Goal: Task Accomplishment & Management: Manage account settings

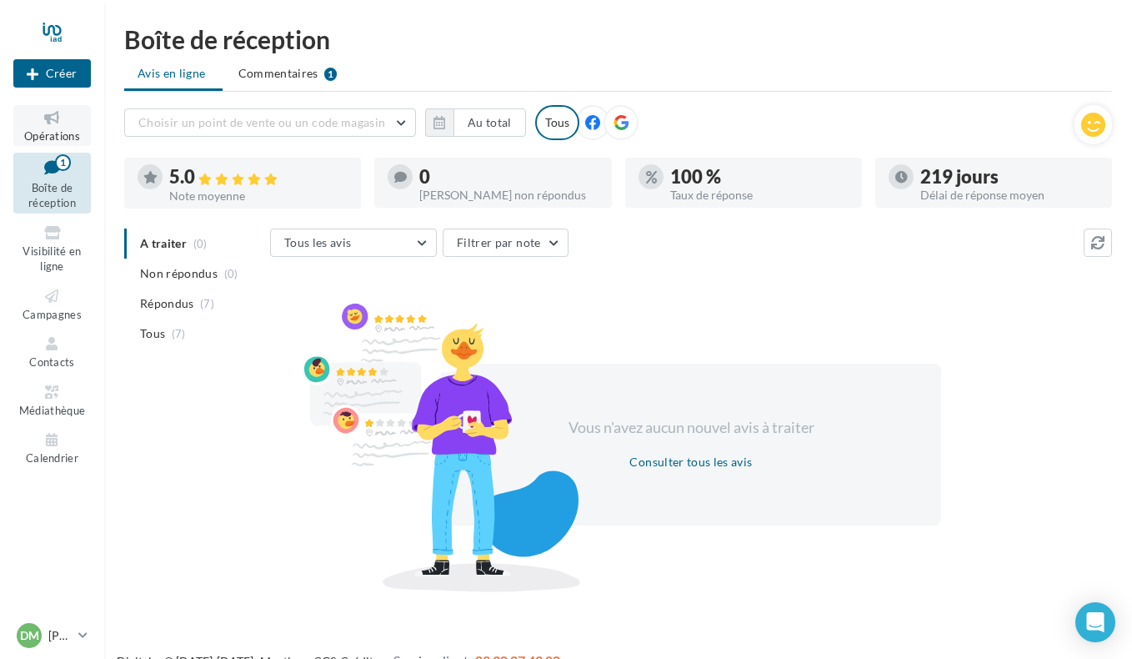
click at [52, 130] on span "Opérations" at bounding box center [52, 135] width 56 height 13
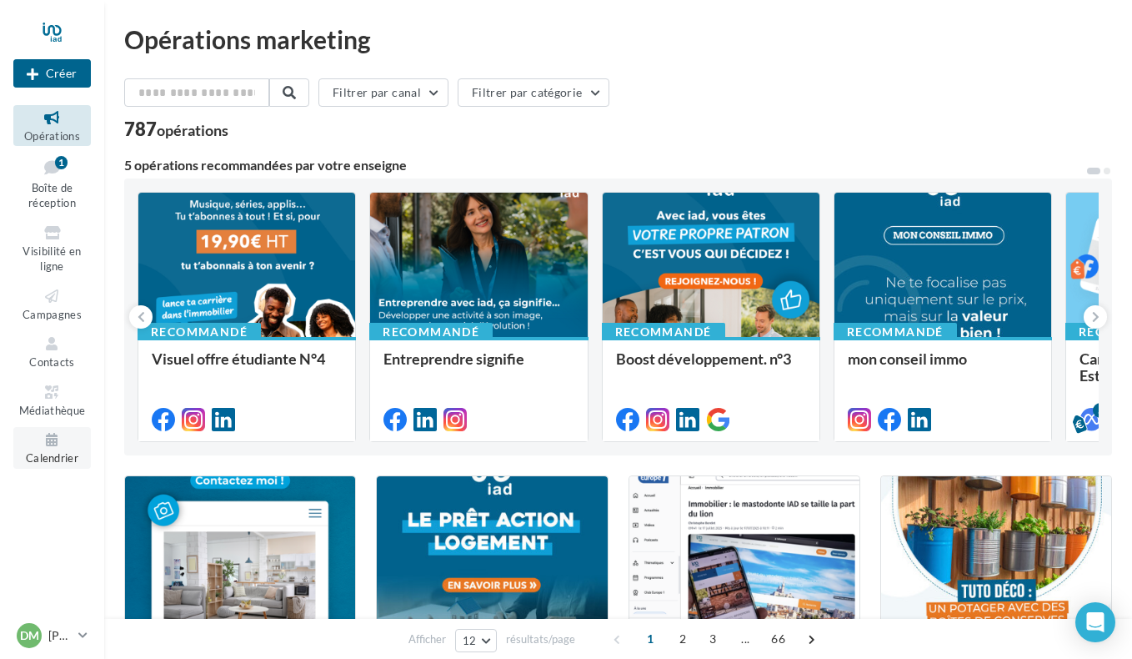
click at [55, 449] on link "Calendrier" at bounding box center [52, 447] width 78 height 41
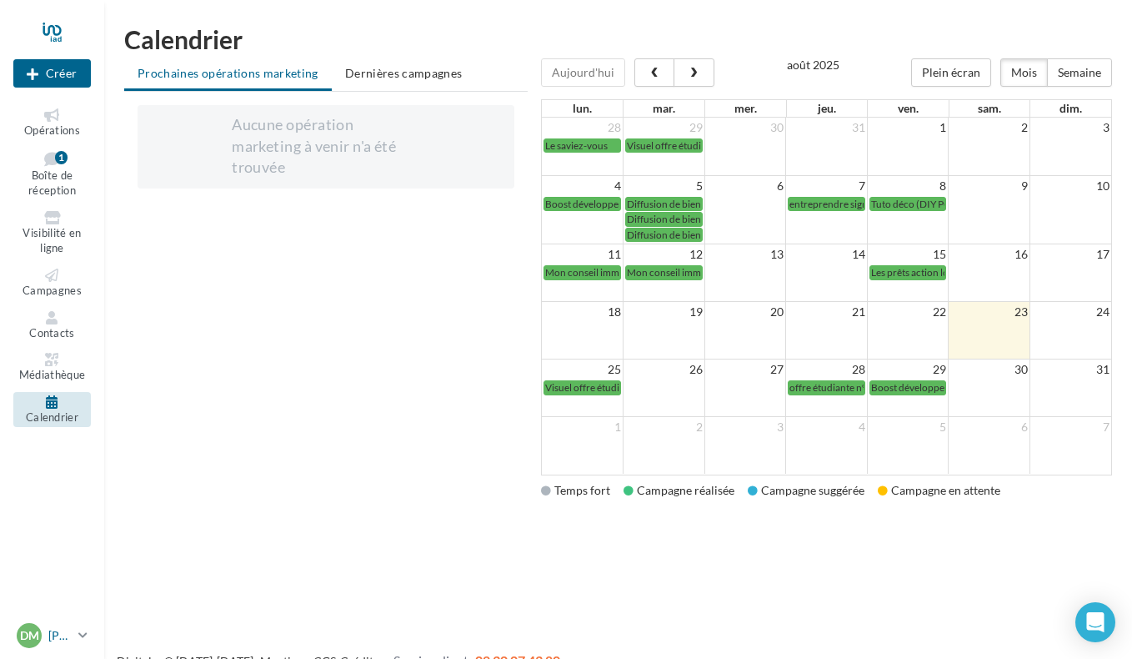
click at [38, 637] on span "DM" at bounding box center [29, 635] width 19 height 17
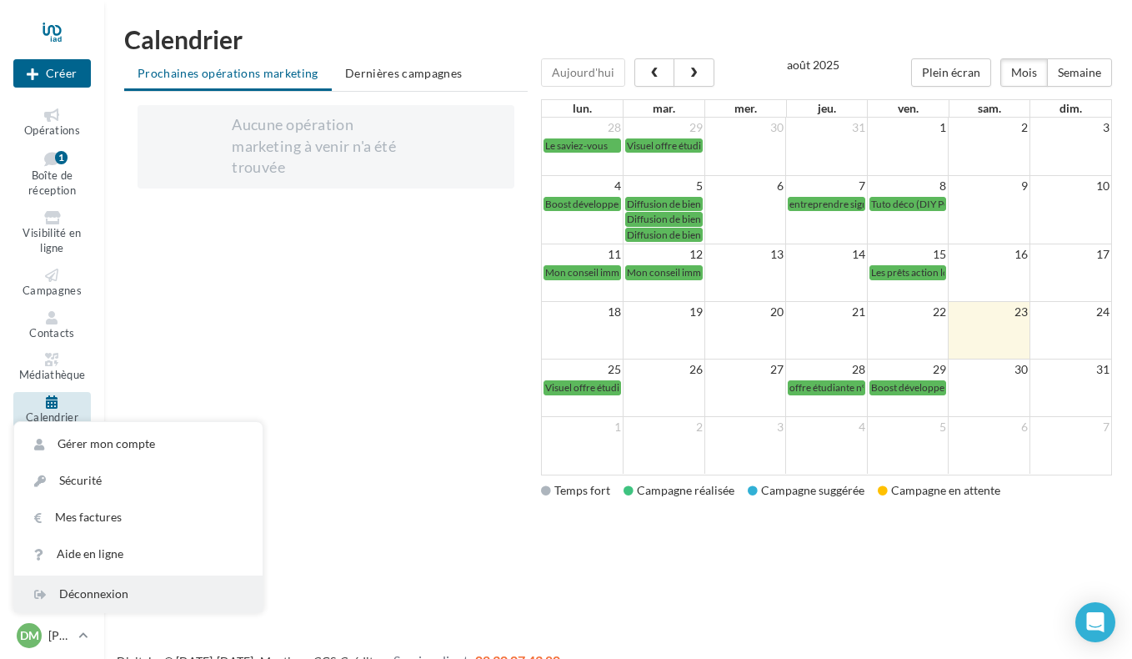
click at [73, 590] on div "Déconnexion" at bounding box center [138, 593] width 249 height 37
